Goal: Transaction & Acquisition: Purchase product/service

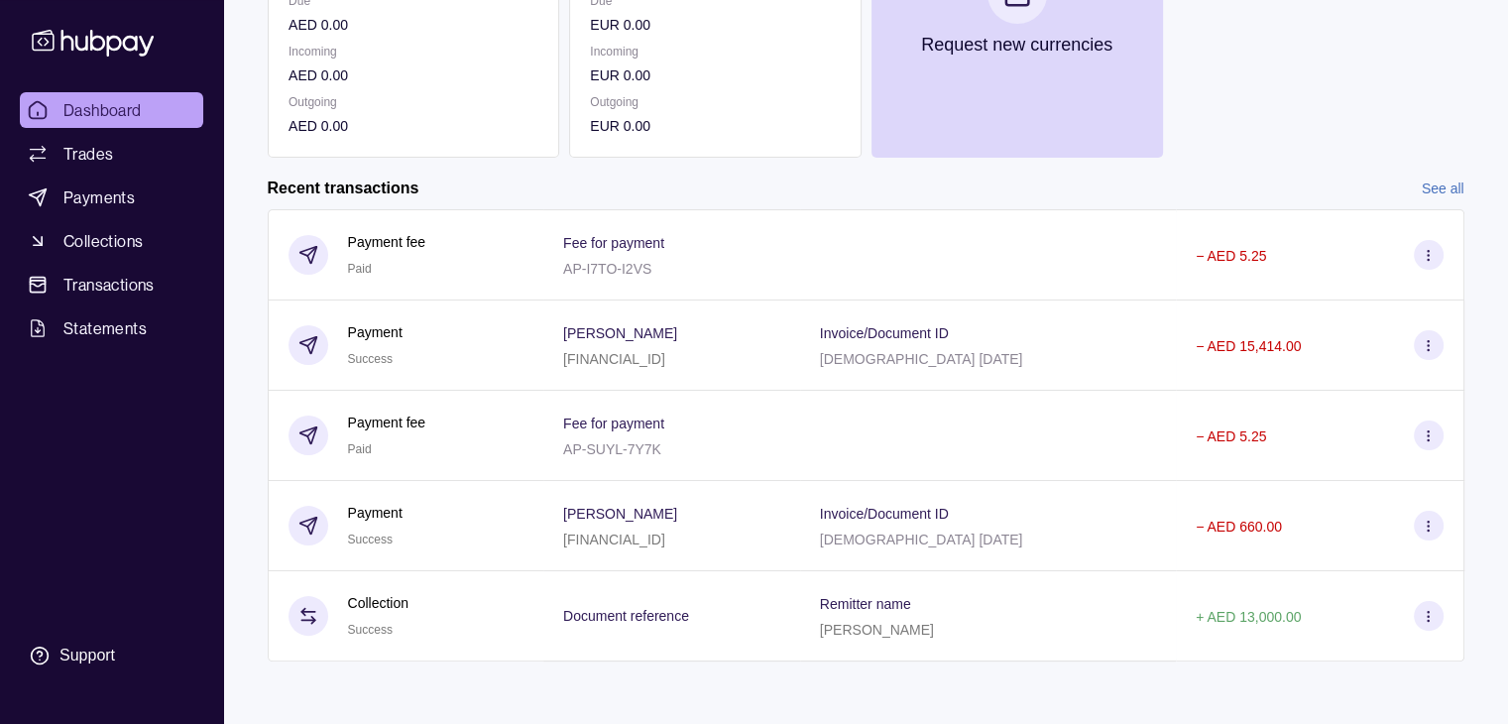
scroll to position [334, 0]
click at [1430, 177] on link "See all" at bounding box center [1443, 188] width 43 height 22
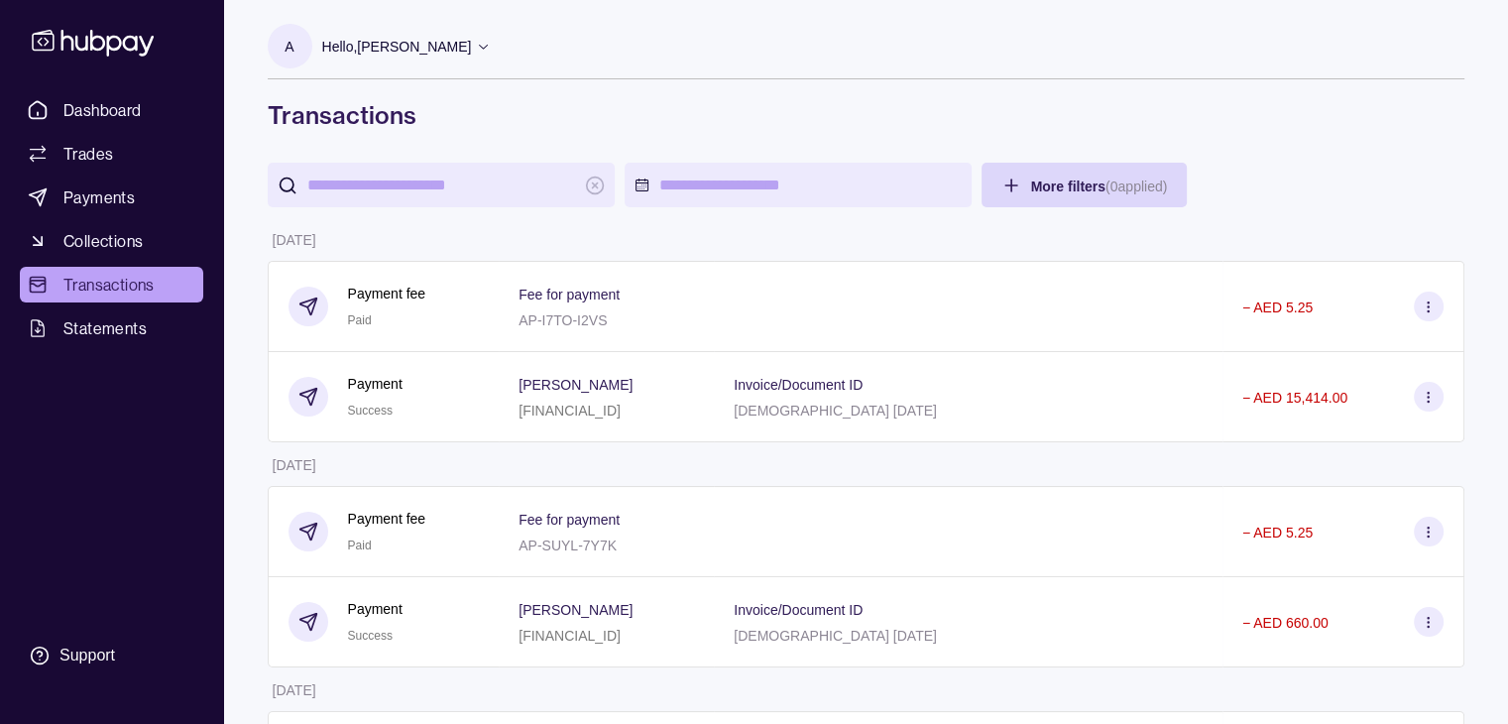
scroll to position [1027, 0]
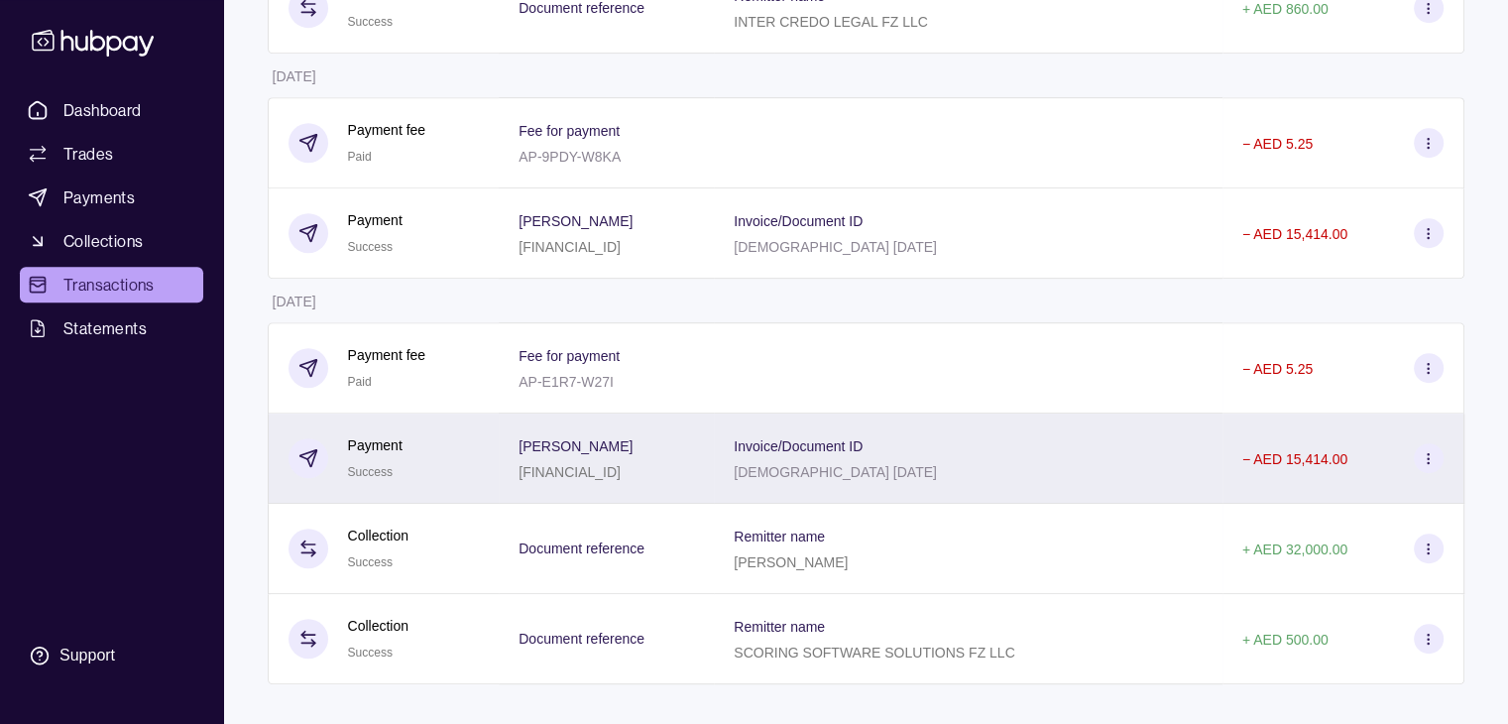
click at [937, 464] on p "[DEMOGRAPHIC_DATA] [DATE]" at bounding box center [835, 472] width 203 height 16
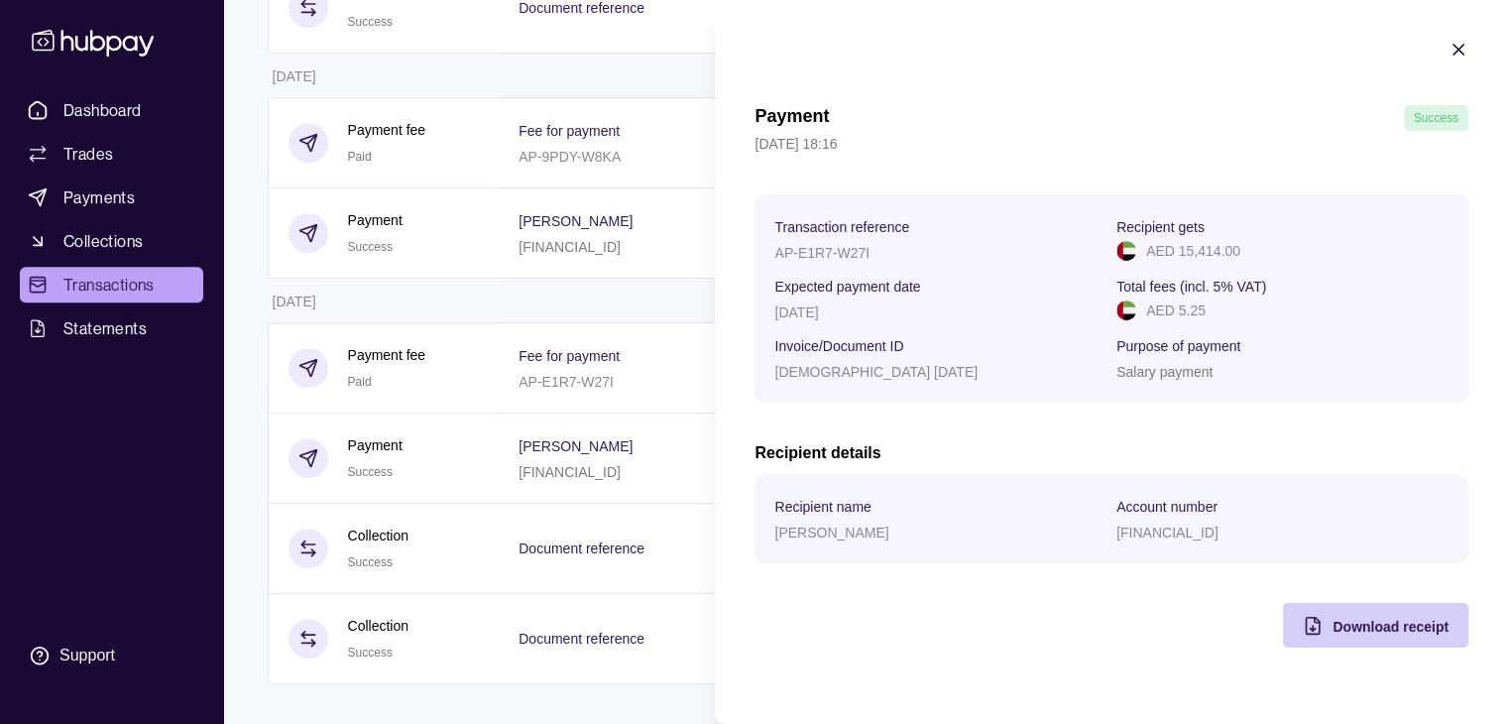
click at [1337, 630] on span "Download receipt" at bounding box center [1391, 627] width 116 height 16
click at [1454, 41] on icon "button" at bounding box center [1459, 50] width 20 height 20
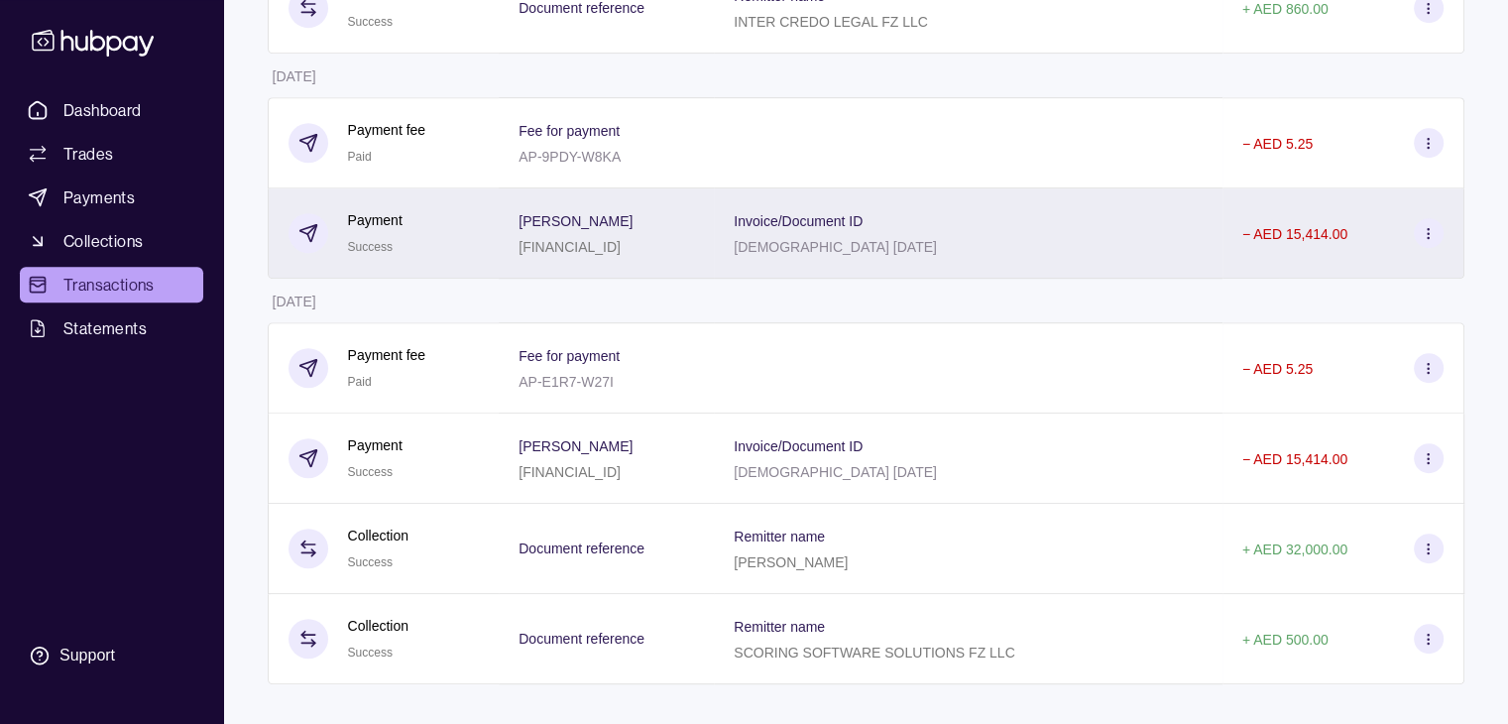
click at [1166, 208] on div "Invoice/Document ID [DEMOGRAPHIC_DATA] [DATE]" at bounding box center [968, 233] width 469 height 50
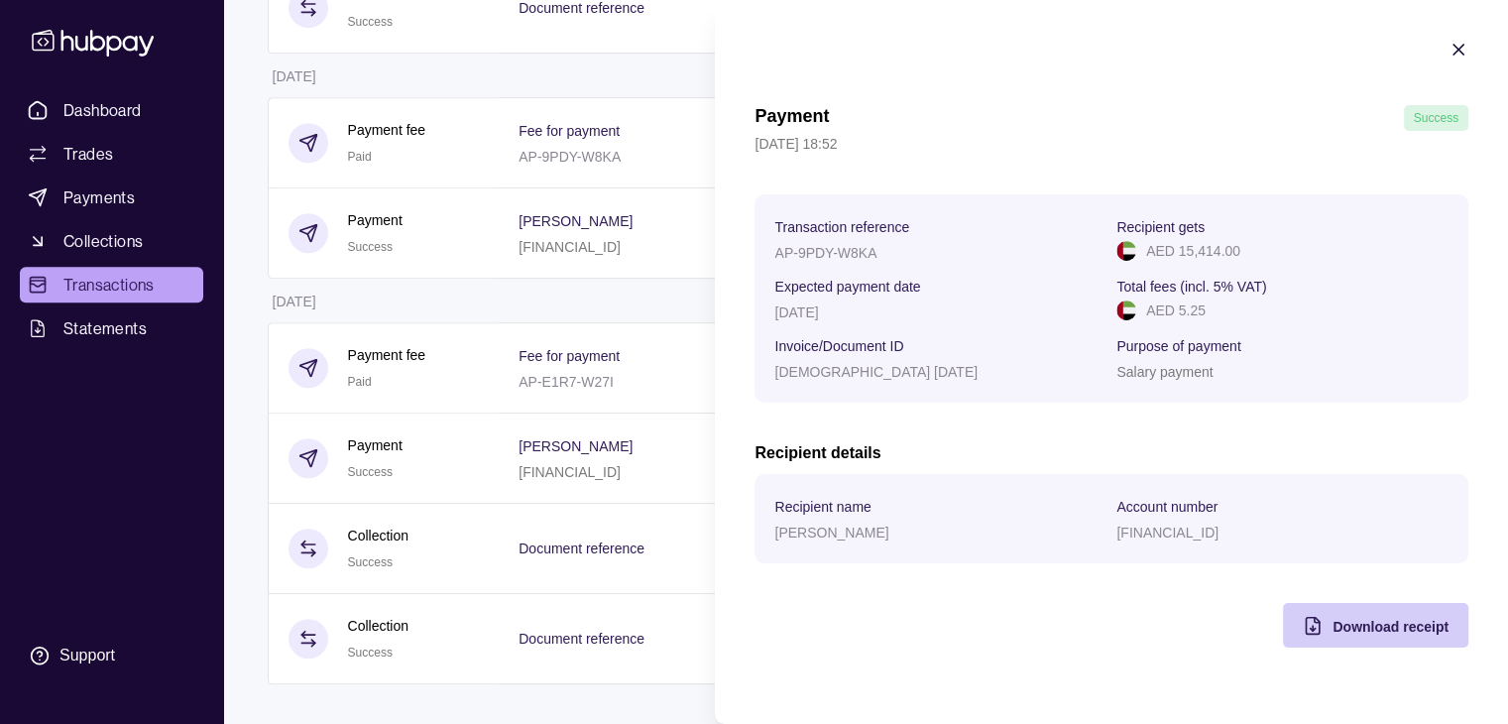
click at [1359, 638] on div "Download receipt" at bounding box center [1391, 626] width 116 height 24
click at [1457, 53] on icon "button" at bounding box center [1459, 50] width 20 height 20
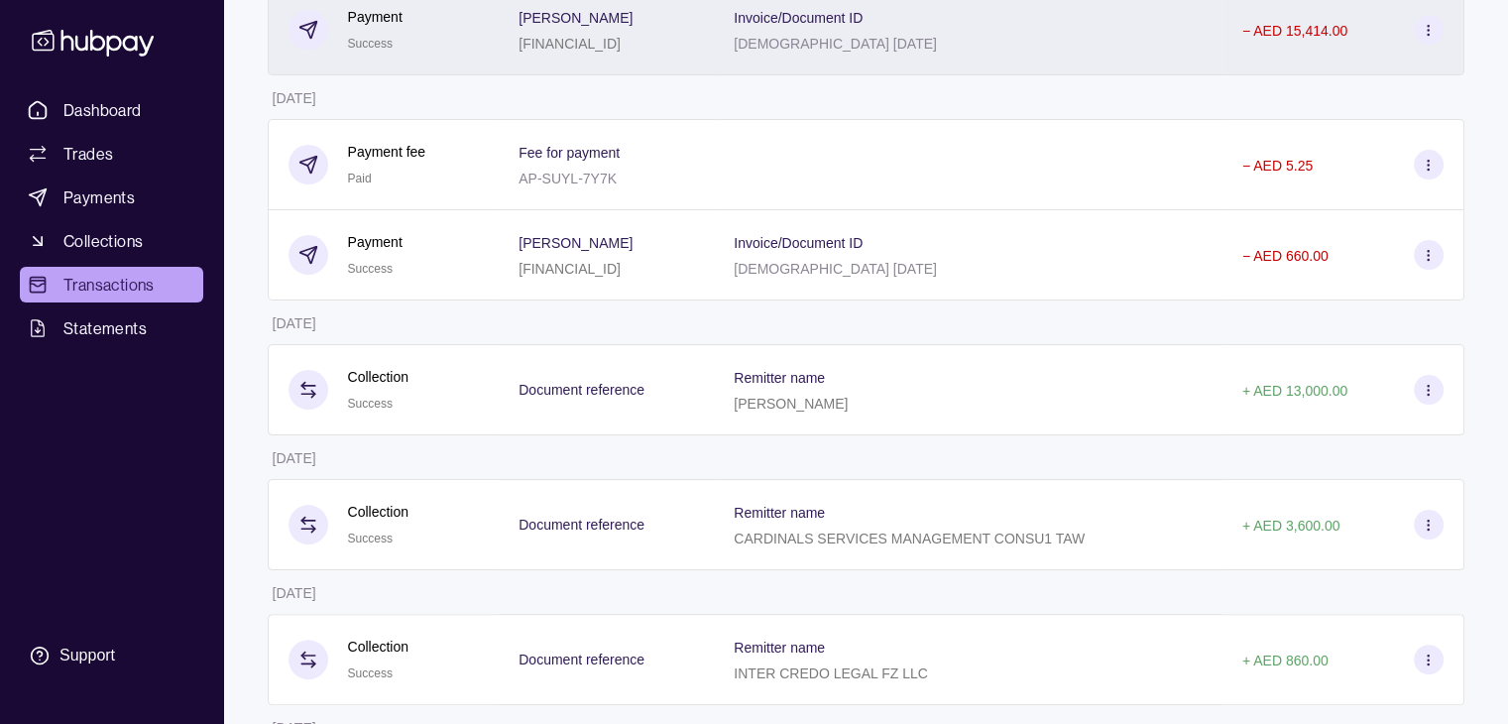
scroll to position [36, 0]
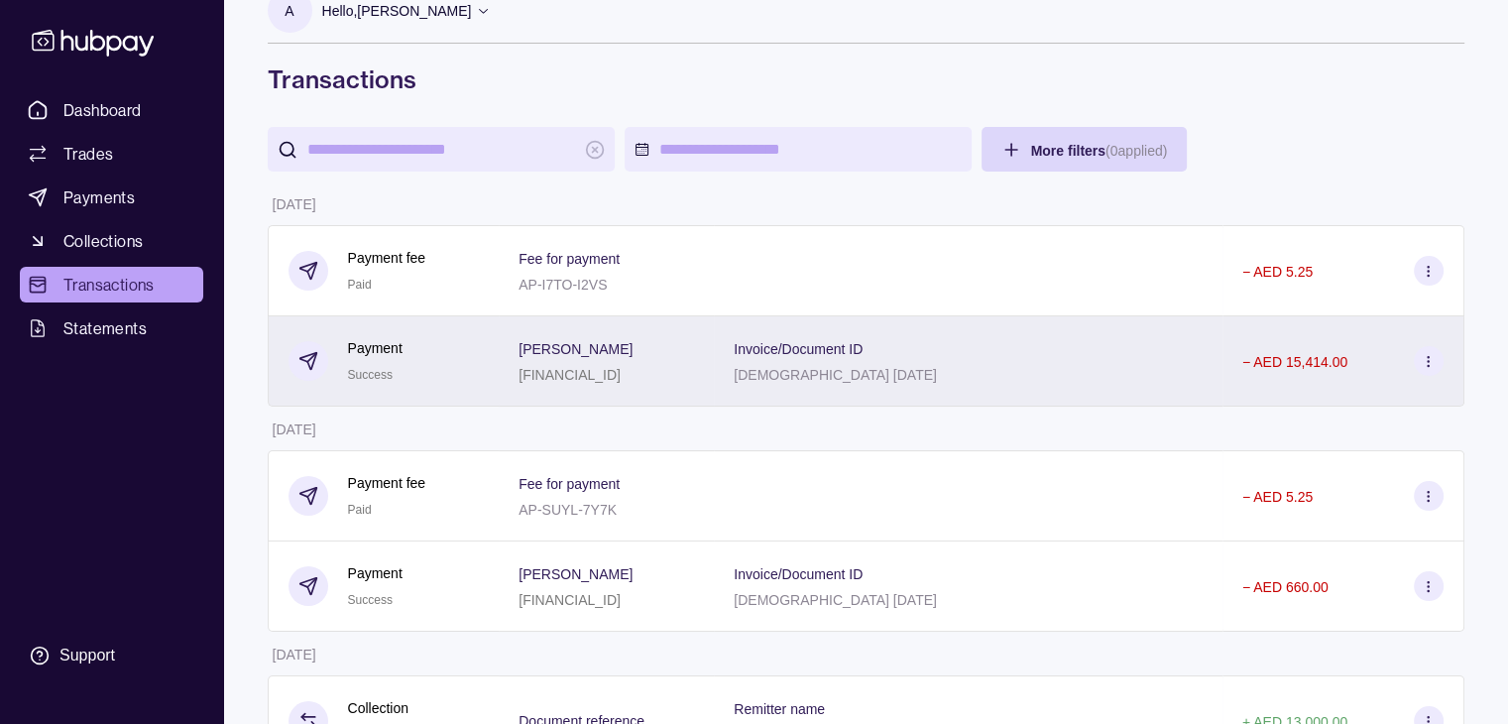
click at [1178, 344] on div "Invoice/Document ID [DEMOGRAPHIC_DATA] [DATE]" at bounding box center [968, 361] width 469 height 50
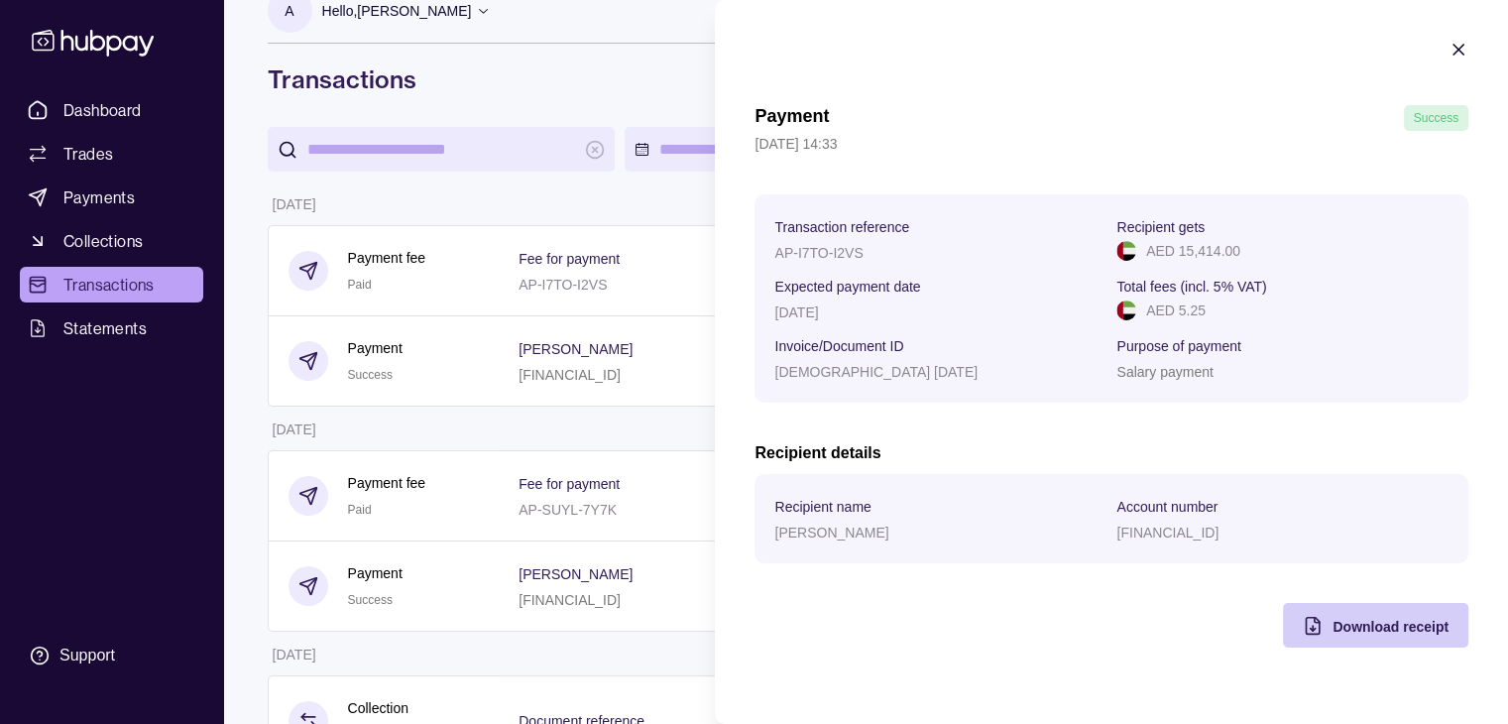
click at [1436, 635] on span "Download receipt" at bounding box center [1391, 627] width 116 height 16
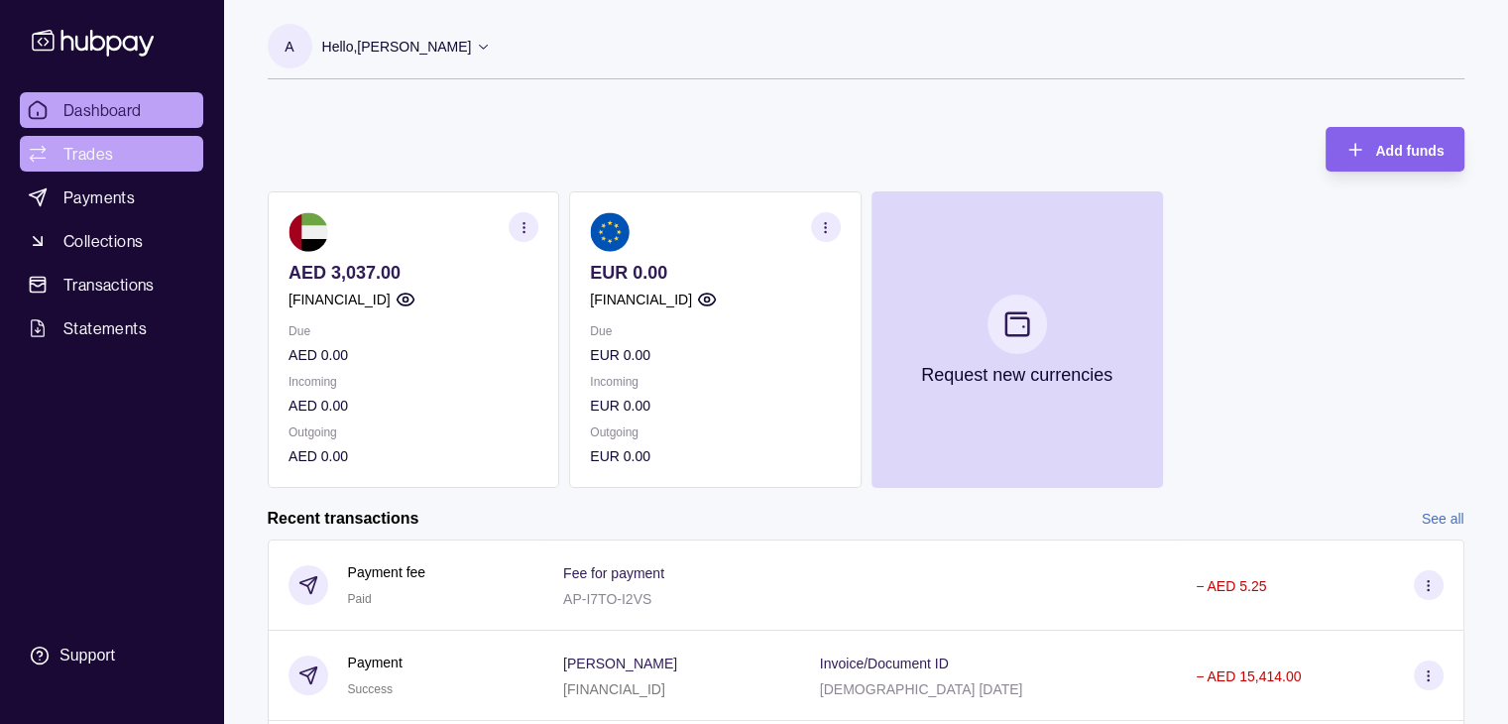
click at [100, 164] on span "Trades" at bounding box center [88, 154] width 50 height 24
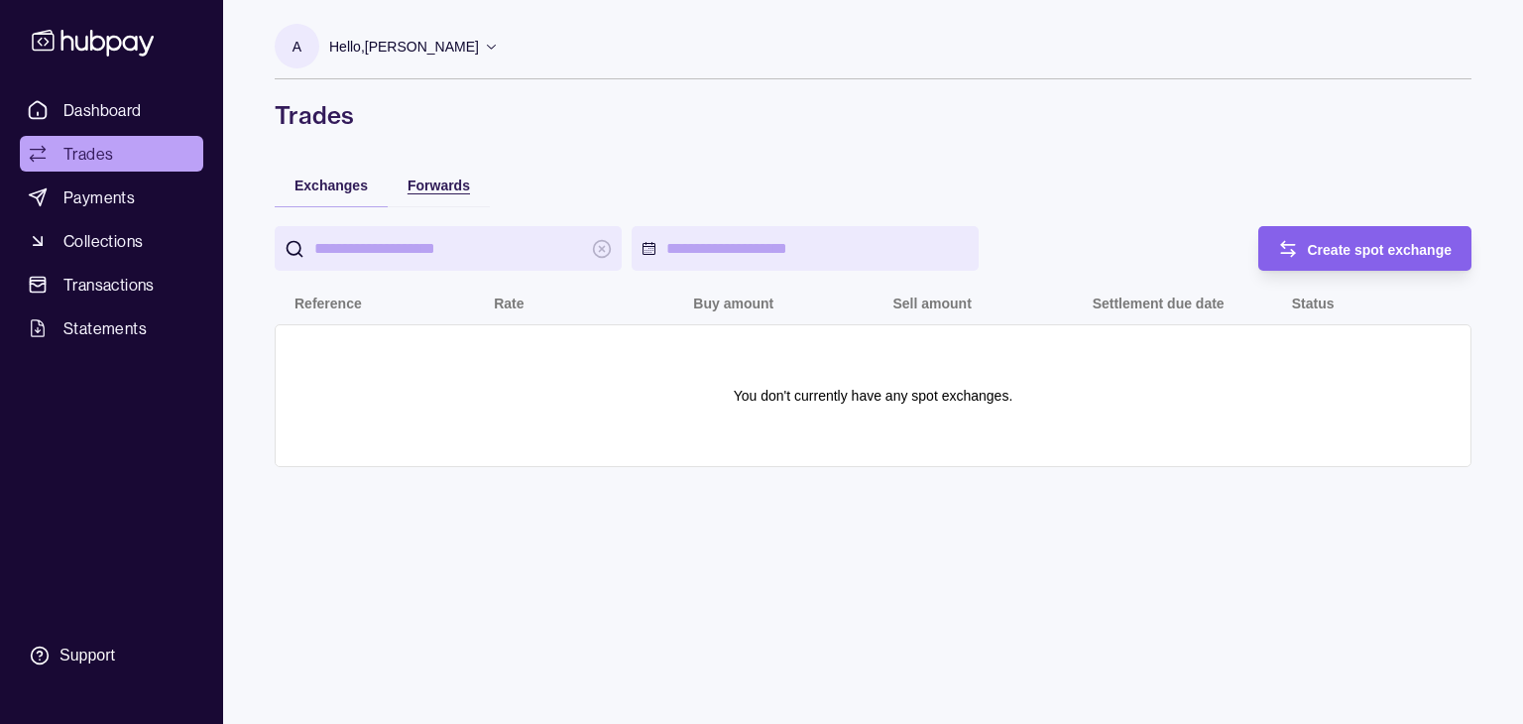
click at [448, 191] on span "Forwards" at bounding box center [439, 185] width 62 height 16
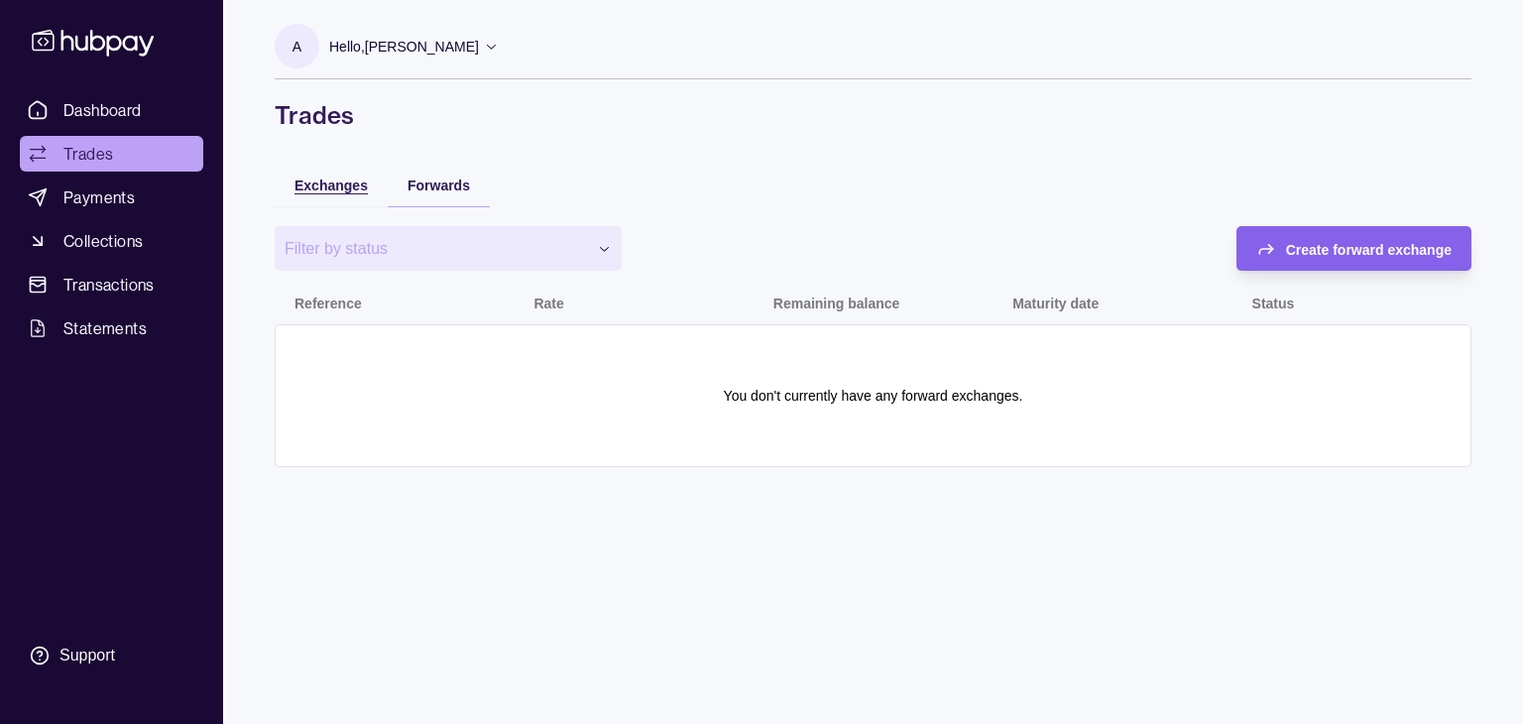
click at [328, 191] on span "Exchanges" at bounding box center [331, 185] width 73 height 16
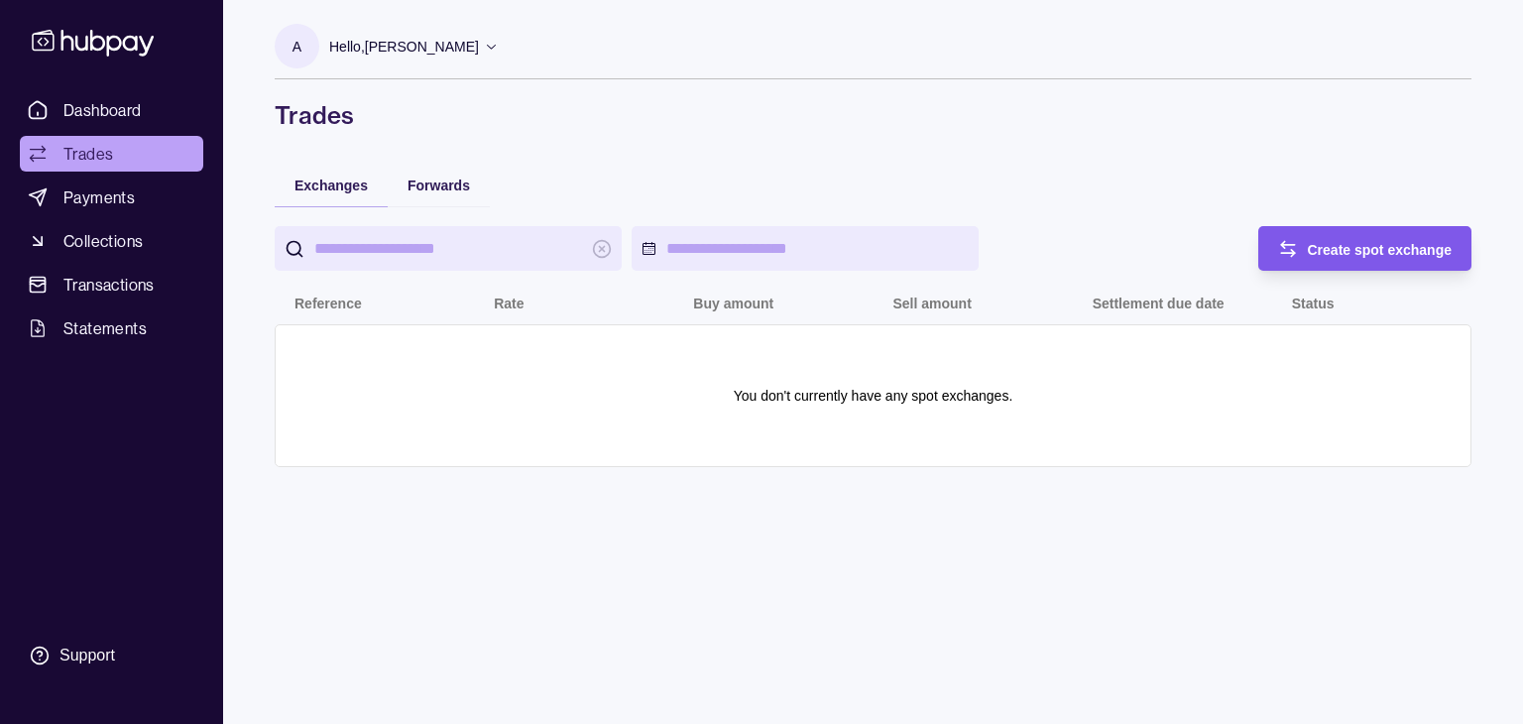
click at [1271, 257] on div "Create spot exchange" at bounding box center [1350, 248] width 204 height 45
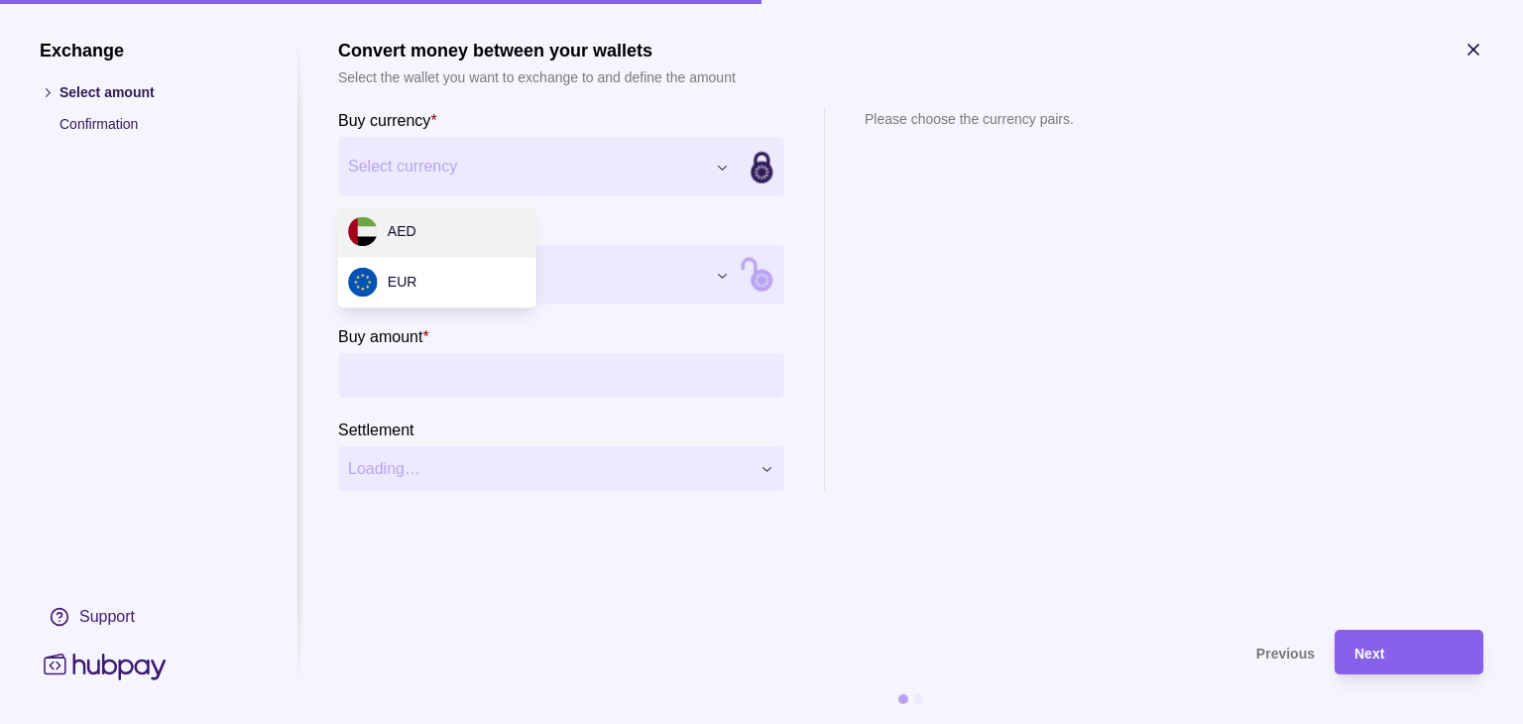
click at [512, 723] on div "Exchange Select amount Confirmation Support Convert money between your wallets …" at bounding box center [761, 724] width 1523 height 0
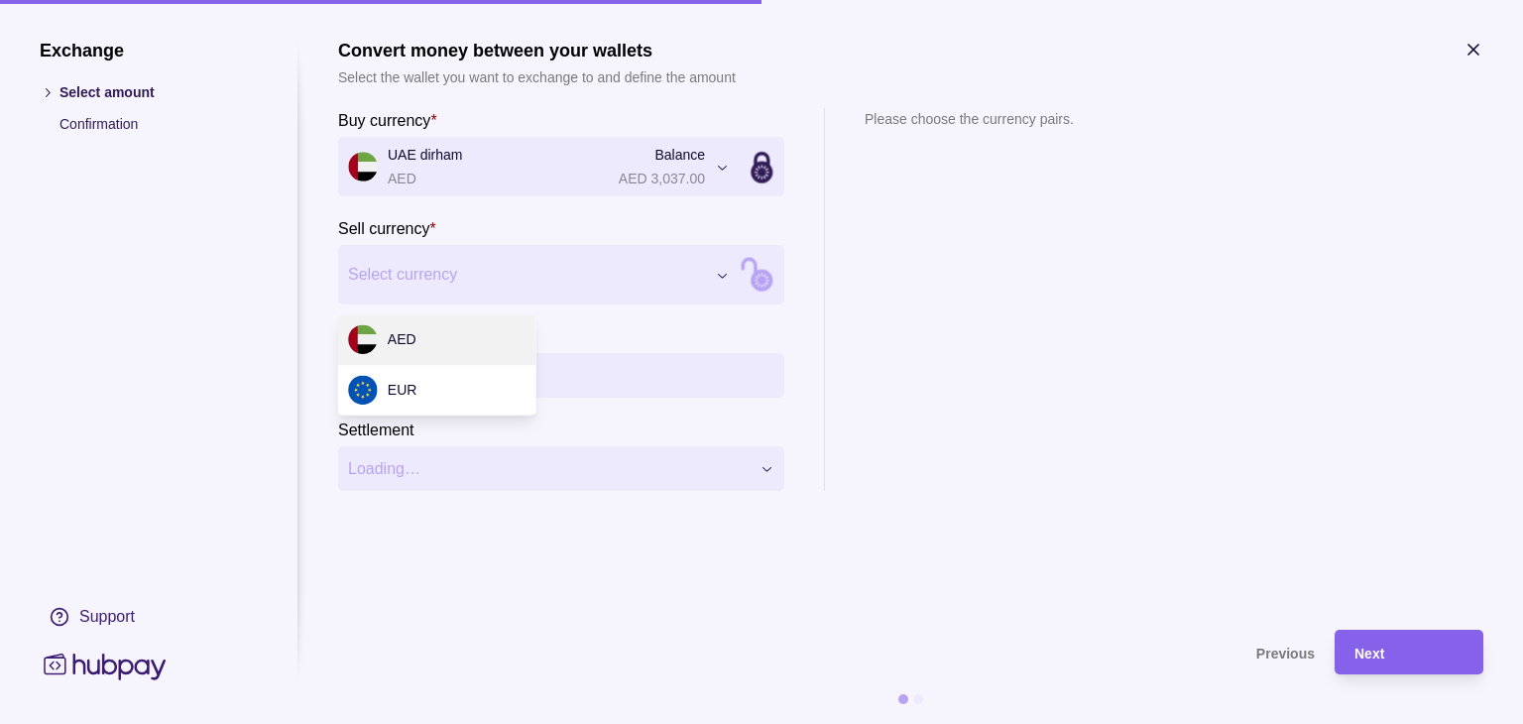
click at [472, 723] on div "Exchange Select amount Confirmation Support Convert money between your wallets …" at bounding box center [761, 724] width 1523 height 0
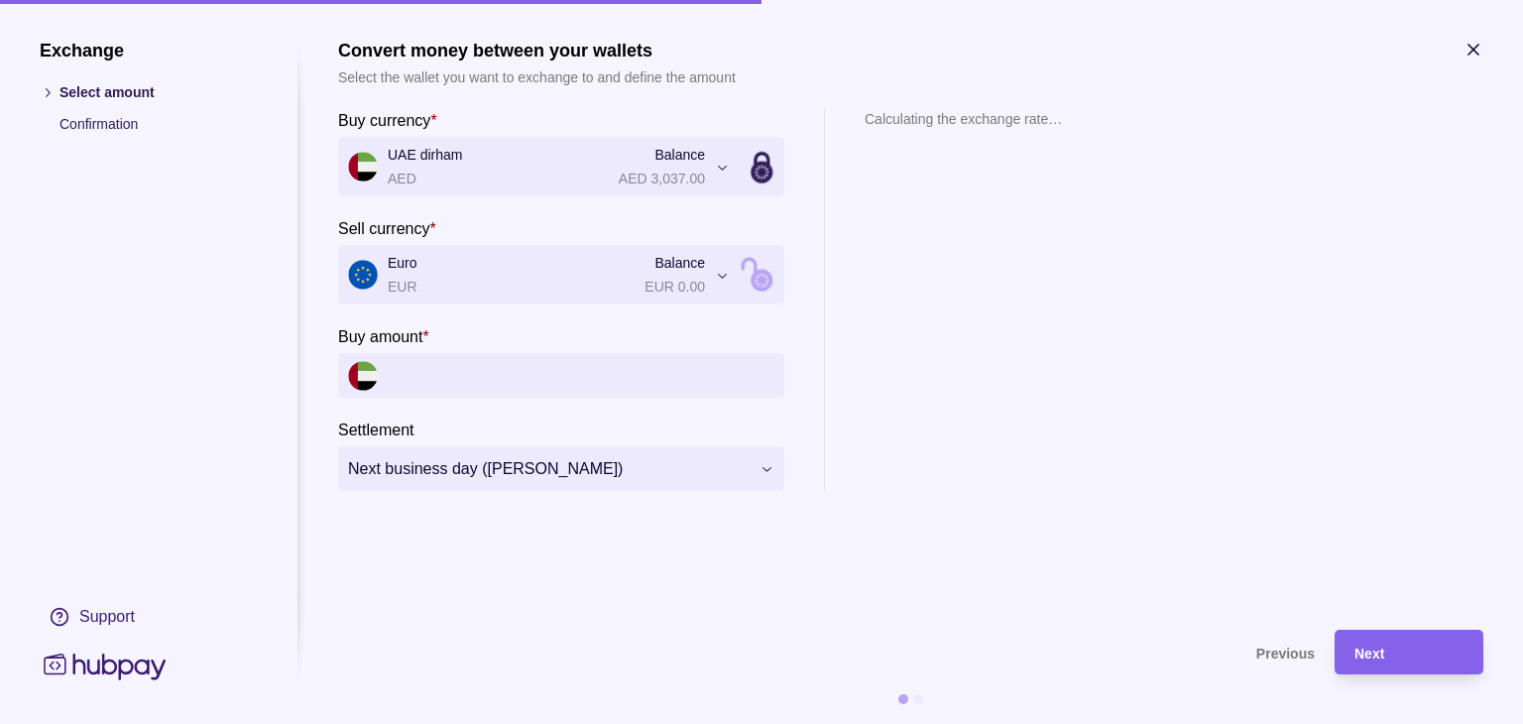
click at [587, 389] on input "Buy amount *" at bounding box center [581, 375] width 387 height 45
click at [969, 148] on section "Calculating the exchange rate…" at bounding box center [963, 299] width 197 height 383
click at [1187, 232] on div "**********" at bounding box center [910, 299] width 1145 height 383
click at [1465, 47] on icon "button" at bounding box center [1474, 50] width 20 height 20
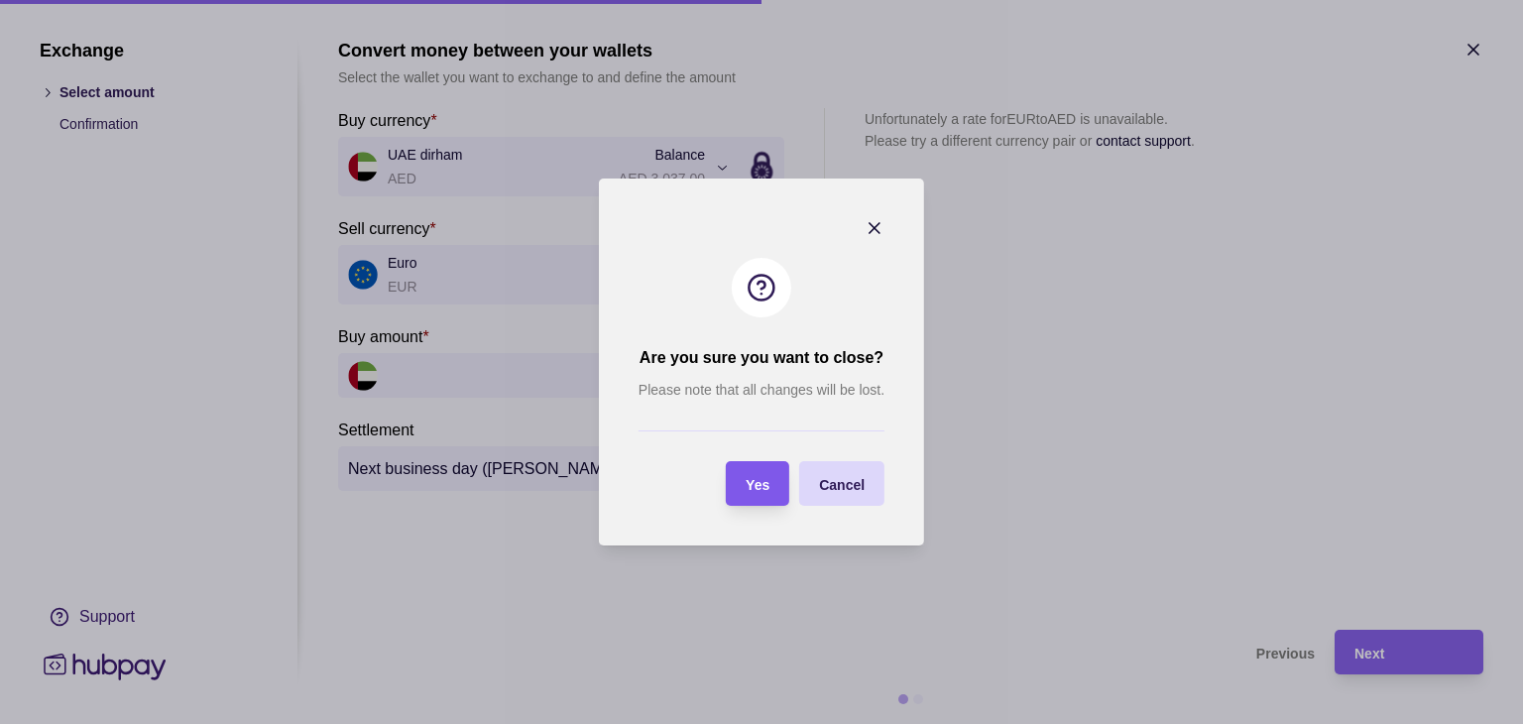
click at [757, 466] on div "Yes" at bounding box center [743, 483] width 54 height 45
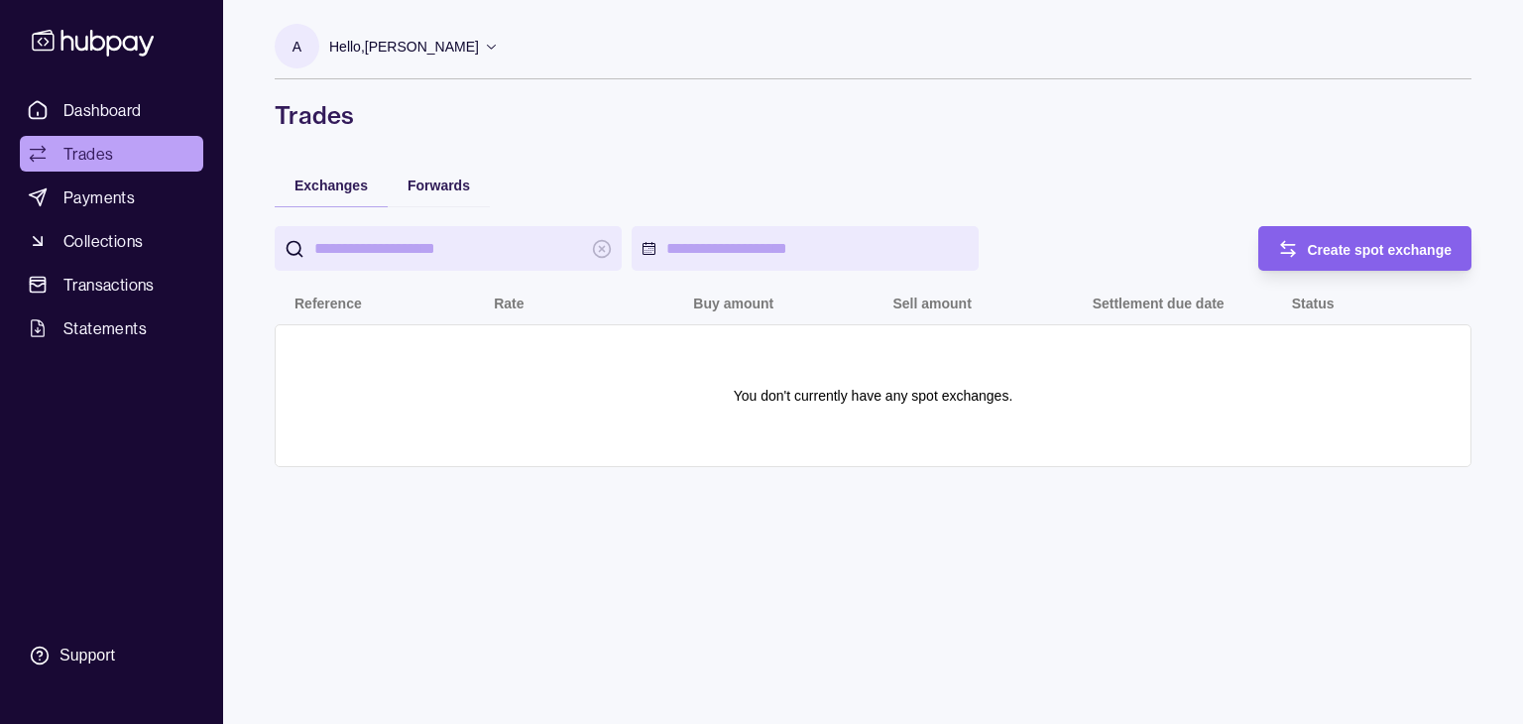
click at [1331, 248] on span "Create spot exchange" at bounding box center [1380, 250] width 145 height 16
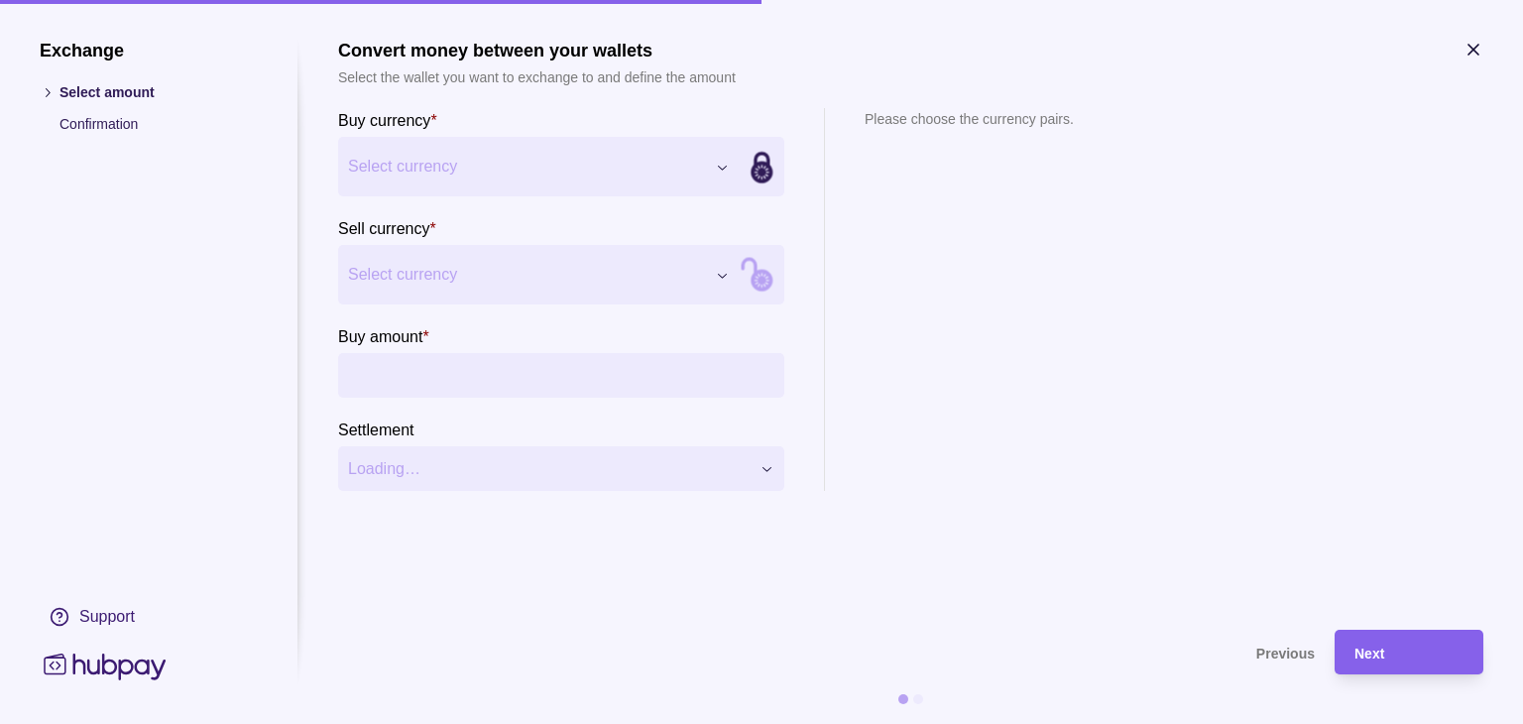
click at [569, 723] on div "Exchange Select amount Confirmation Support Convert money between your wallets …" at bounding box center [761, 724] width 1523 height 0
click at [547, 723] on div "Exchange Select amount Confirmation Support Convert money between your wallets …" at bounding box center [761, 724] width 1523 height 0
